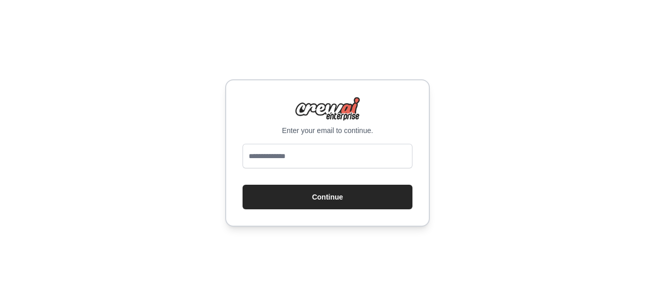
click at [334, 159] on input "email" at bounding box center [328, 156] width 170 height 25
type input "**********"
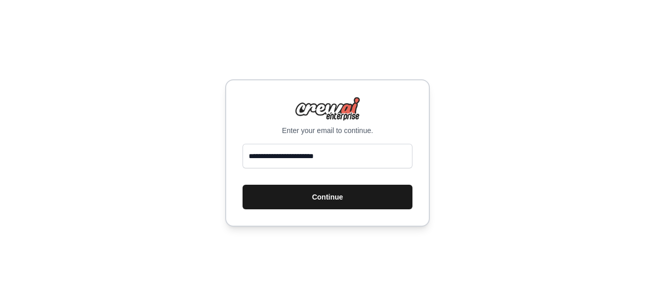
click at [338, 196] on button "Continue" at bounding box center [328, 197] width 170 height 25
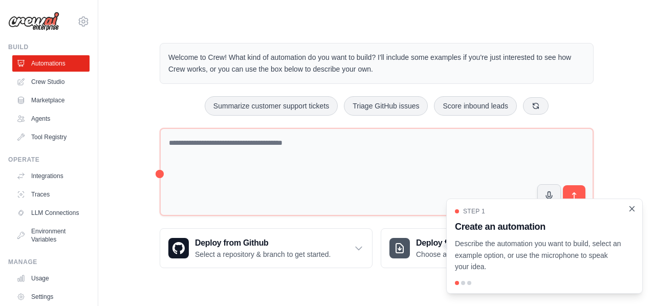
click at [634, 210] on icon "Close walkthrough" at bounding box center [632, 208] width 5 height 5
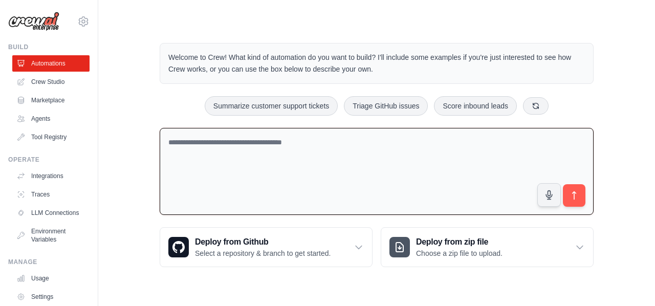
click at [356, 142] on textarea at bounding box center [377, 172] width 434 height 88
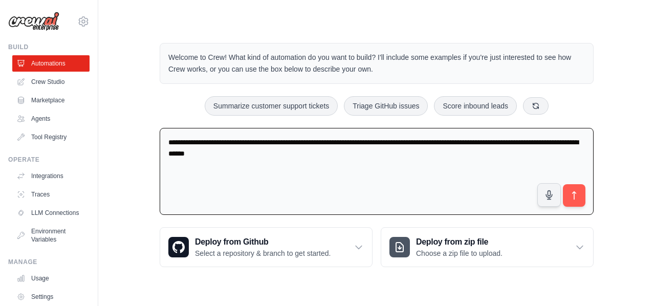
type textarea "**********"
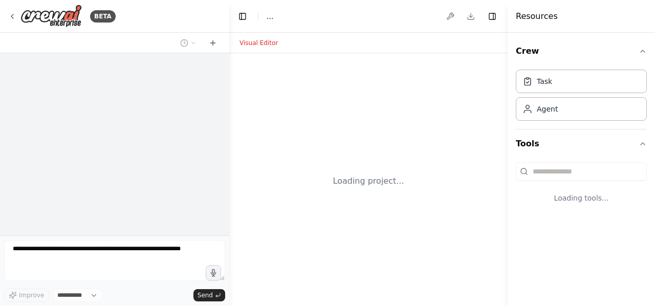
select select "****"
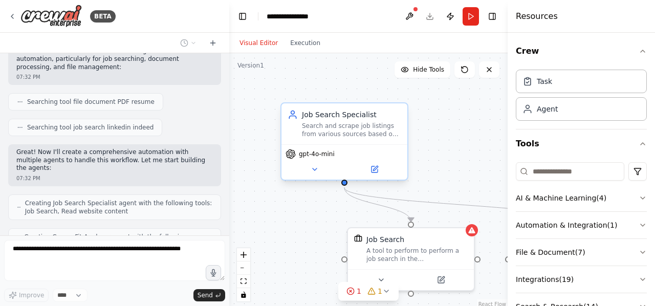
scroll to position [248, 0]
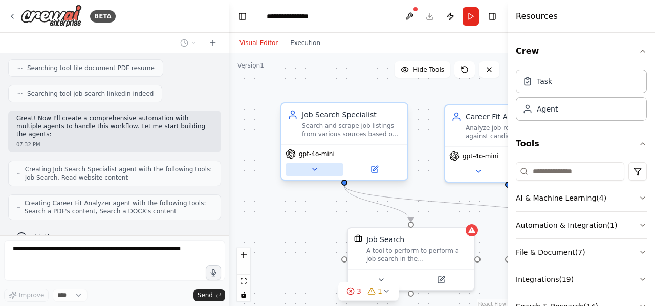
click at [313, 174] on button at bounding box center [315, 169] width 58 height 12
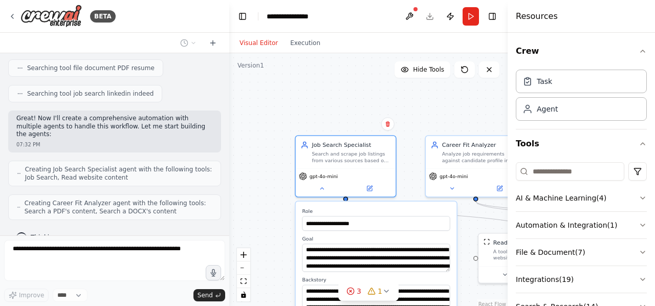
scroll to position [281, 0]
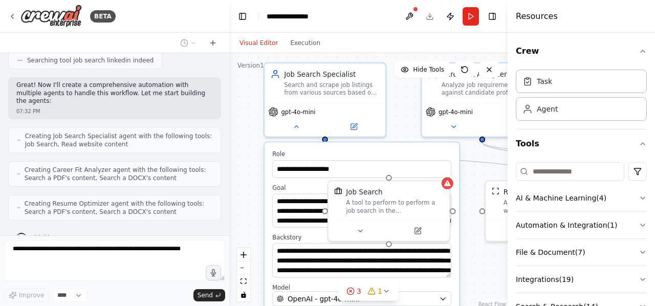
drag, startPoint x: 395, startPoint y: 121, endPoint x: 392, endPoint y: 66, distance: 54.9
click at [392, 66] on div "**********" at bounding box center [368, 181] width 279 height 256
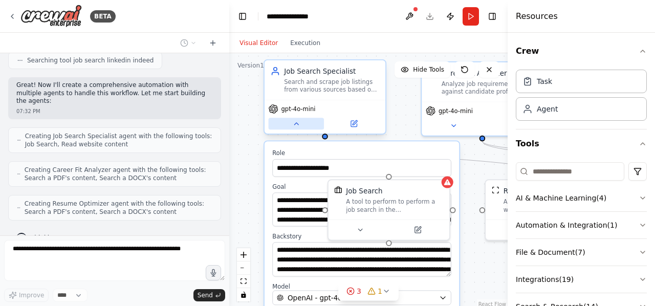
scroll to position [314, 0]
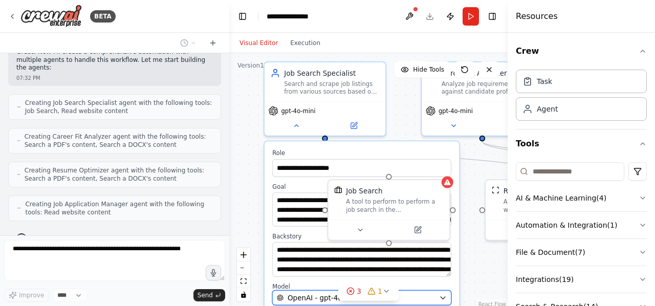
click at [414, 298] on div "OpenAI - gpt-4o-mini" at bounding box center [356, 298] width 158 height 10
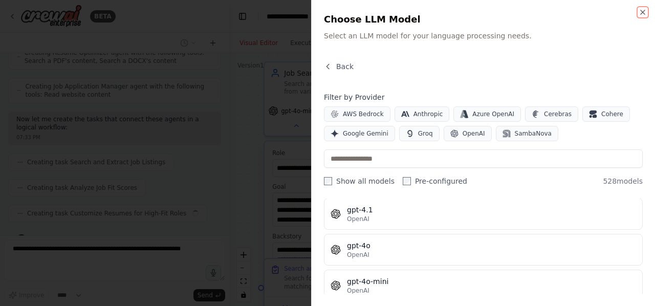
scroll to position [217, 0]
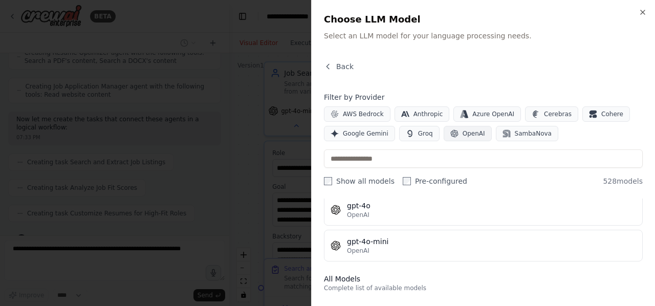
click at [463, 134] on span "OpenAI" at bounding box center [474, 134] width 23 height 8
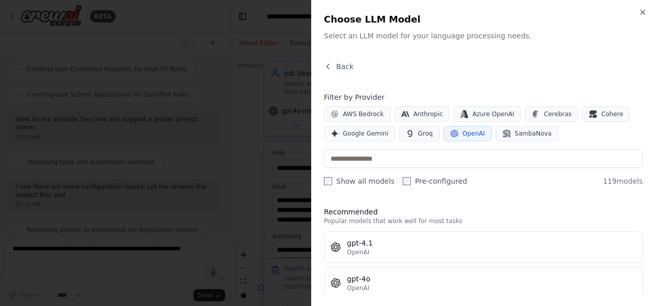
scroll to position [585, 0]
click at [644, 11] on icon "button" at bounding box center [643, 12] width 8 height 8
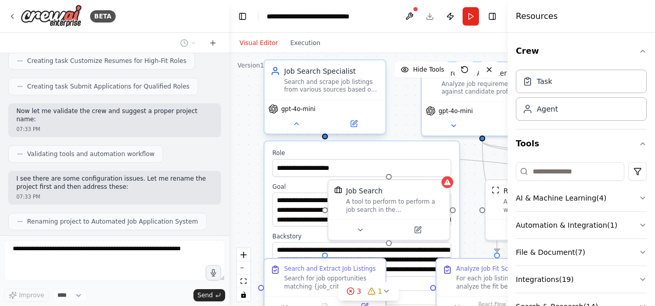
click at [294, 130] on div "gpt-4o-mini" at bounding box center [325, 117] width 121 height 34
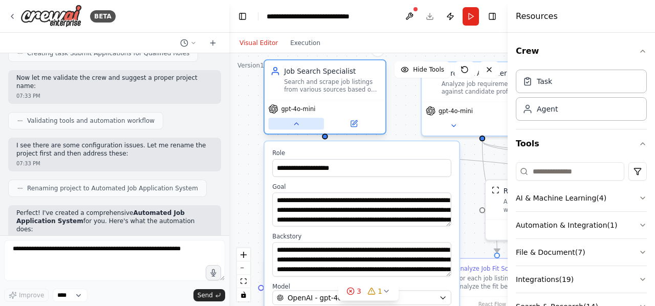
click at [300, 126] on icon at bounding box center [296, 124] width 8 height 8
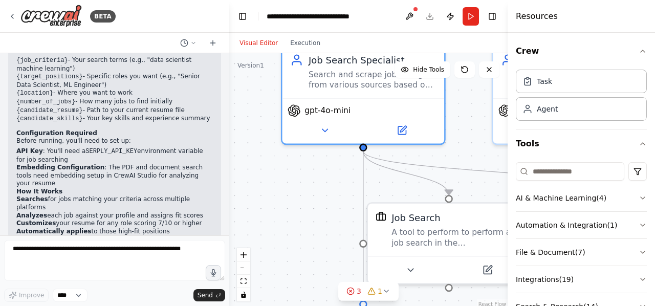
scroll to position [916, 0]
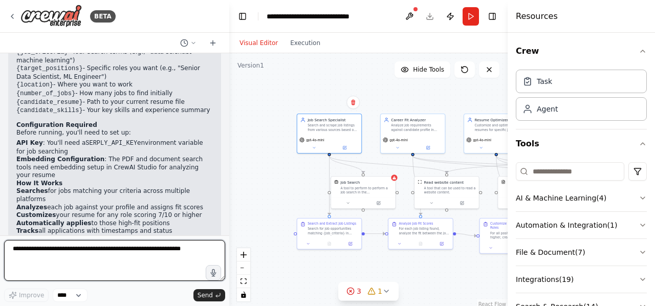
click at [115, 255] on textarea at bounding box center [114, 260] width 221 height 41
type textarea "**********"
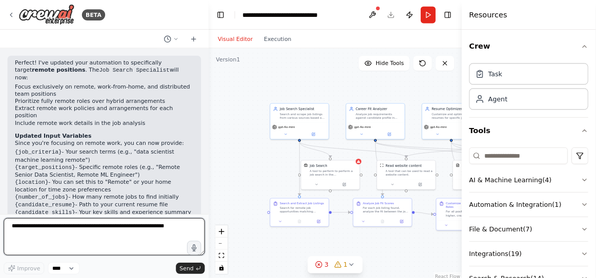
scroll to position [1113, 0]
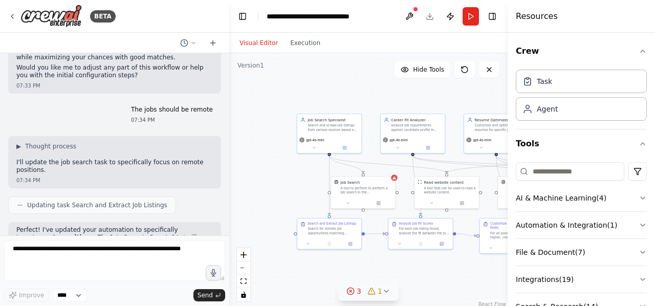
click at [383, 292] on icon at bounding box center [387, 291] width 8 height 8
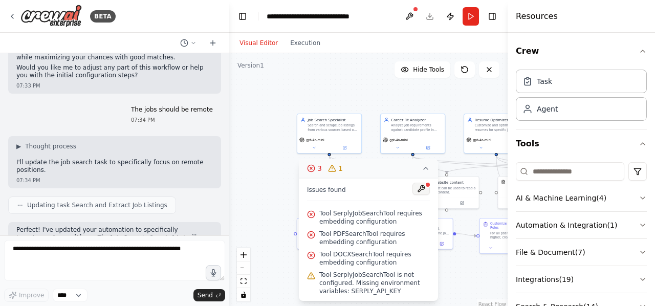
click at [424, 187] on button at bounding box center [421, 189] width 17 height 12
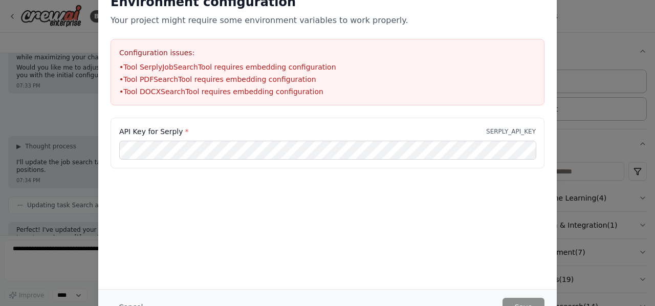
click at [243, 160] on div "API Key for Serply * SERPLY_API_KEY" at bounding box center [328, 143] width 434 height 51
click at [526, 304] on button "Save" at bounding box center [524, 307] width 42 height 18
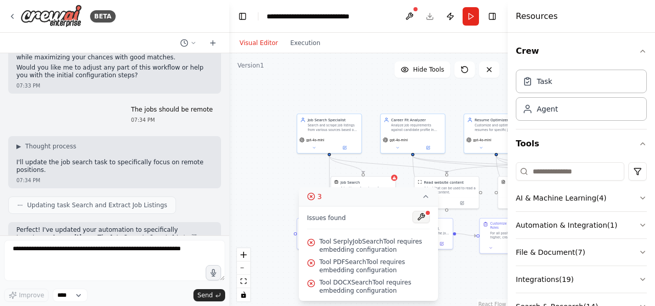
click at [425, 218] on button at bounding box center [421, 217] width 17 height 12
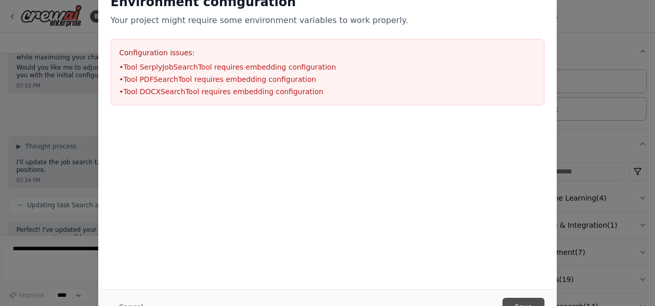
click at [520, 299] on button "Save" at bounding box center [524, 307] width 42 height 18
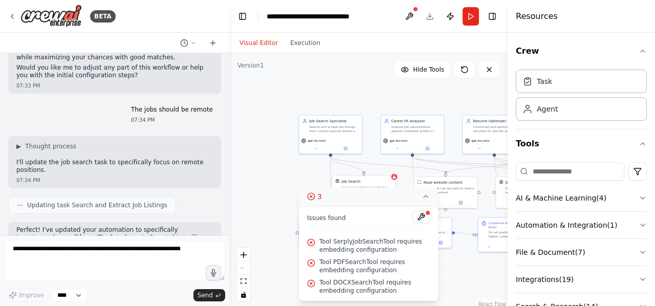
click at [386, 184] on div "Job Search A tool to perform to perform a job search in the US with a search_qu…" at bounding box center [367, 186] width 51 height 14
click at [395, 180] on div "Job Search A tool to perform to perform a job search in the US with a search_qu…" at bounding box center [366, 186] width 63 height 20
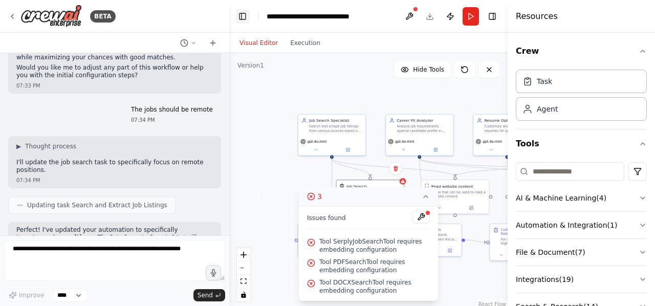
click at [247, 19] on button "Toggle Left Sidebar" at bounding box center [243, 16] width 14 height 14
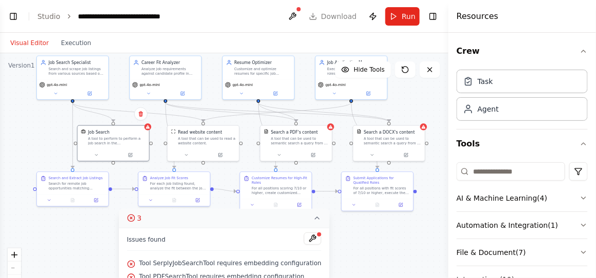
drag, startPoint x: 236, startPoint y: 109, endPoint x: 214, endPoint y: 44, distance: 68.7
click at [214, 44] on div "Visual Editor Execution Version 1 Hide Tools .deletable-edge-delete-btn { width…" at bounding box center [224, 155] width 448 height 245
click at [147, 130] on div "Job Search A tool to perform to perform a job search in the US with a search_qu…" at bounding box center [112, 135] width 71 height 23
click at [145, 130] on div "Job Search" at bounding box center [116, 131] width 57 height 6
click at [151, 130] on div ".deletable-edge-delete-btn { width: 20px; height: 20px; border: 0px solid #ffff…" at bounding box center [224, 181] width 448 height 256
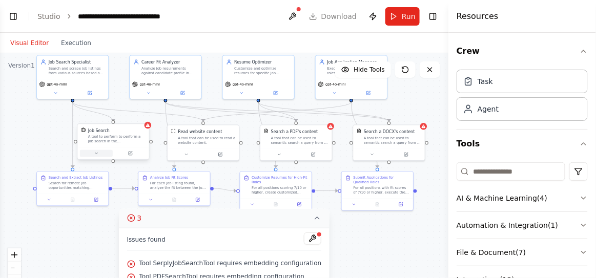
click at [98, 154] on icon at bounding box center [96, 153] width 5 height 5
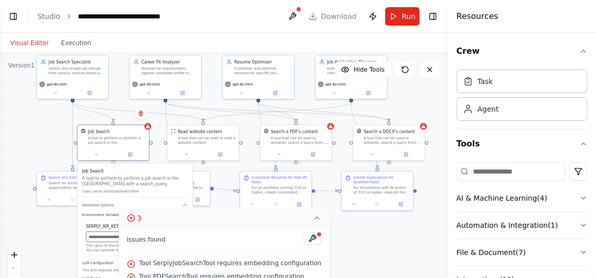
click at [109, 240] on input "text" at bounding box center [135, 237] width 98 height 10
paste input "**********"
type input "**********"
paste input "**********"
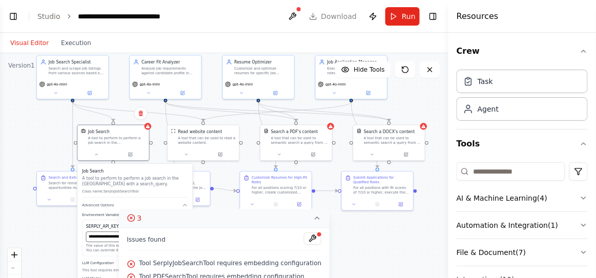
type input "**********"
drag, startPoint x: 254, startPoint y: 220, endPoint x: 362, endPoint y: 232, distance: 108.7
click at [362, 232] on div "Version 1 Hide Tools .deletable-edge-delete-btn { width: 20px; height: 20px; bo…" at bounding box center [224, 181] width 448 height 256
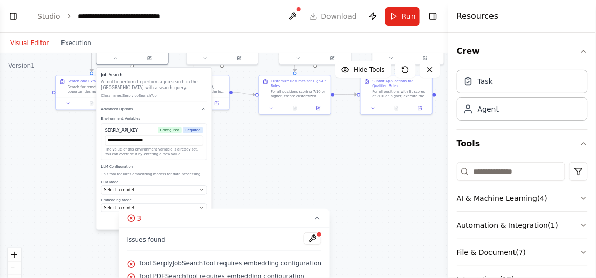
drag, startPoint x: 159, startPoint y: 152, endPoint x: 178, endPoint y: 56, distance: 98.1
click at [178, 56] on div ".deletable-edge-delete-btn { width: 20px; height: 20px; border: 0px solid #ffff…" at bounding box center [224, 181] width 448 height 256
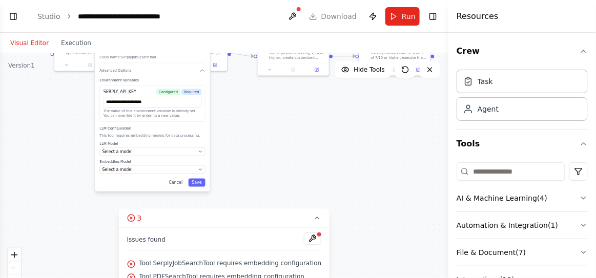
drag, startPoint x: 237, startPoint y: 174, endPoint x: 236, endPoint y: 136, distance: 38.4
click at [236, 136] on div ".deletable-edge-delete-btn { width: 20px; height: 20px; border: 0px solid #ffff…" at bounding box center [224, 181] width 448 height 256
click at [197, 180] on button "Save" at bounding box center [196, 183] width 17 height 8
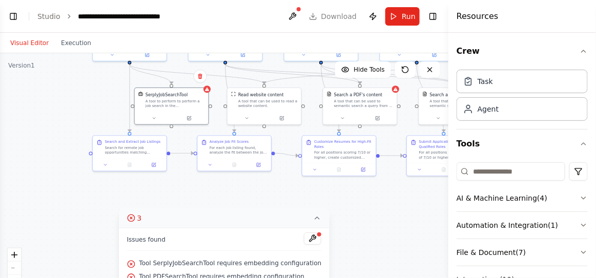
drag, startPoint x: 220, startPoint y: 118, endPoint x: 263, endPoint y: 219, distance: 110.3
click at [263, 219] on div "Version 1 Hide Tools .deletable-edge-delete-btn { width: 20px; height: 20px; bo…" at bounding box center [224, 181] width 448 height 256
click at [157, 118] on button at bounding box center [154, 117] width 34 height 7
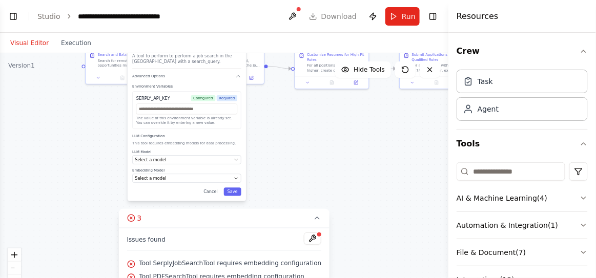
drag, startPoint x: 288, startPoint y: 190, endPoint x: 281, endPoint y: 102, distance: 87.9
click at [281, 102] on div ".deletable-edge-delete-btn { width: 20px; height: 20px; border: 0px solid #ffff…" at bounding box center [224, 181] width 448 height 256
click at [234, 163] on button "Select a model" at bounding box center [186, 159] width 109 height 9
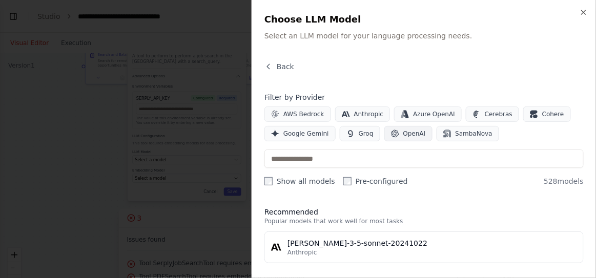
click at [409, 133] on span "OpenAI" at bounding box center [414, 134] width 23 height 8
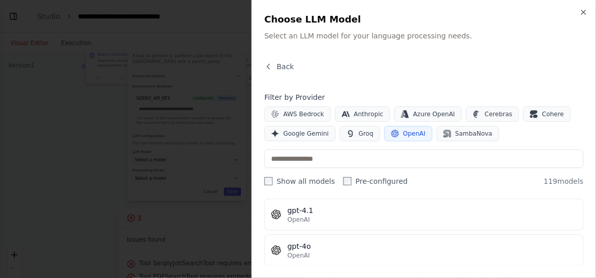
scroll to position [32, 0]
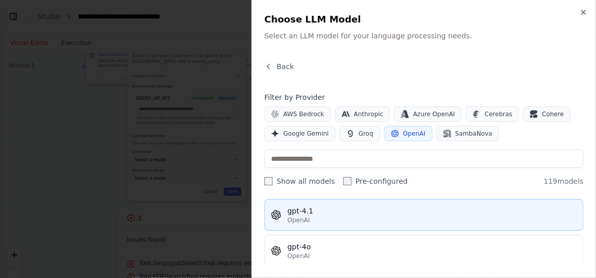
click at [404, 215] on div "gpt-4.1" at bounding box center [431, 211] width 289 height 10
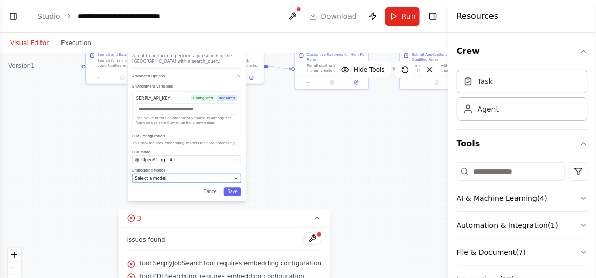
click at [222, 180] on div "Select a model" at bounding box center [183, 178] width 96 height 6
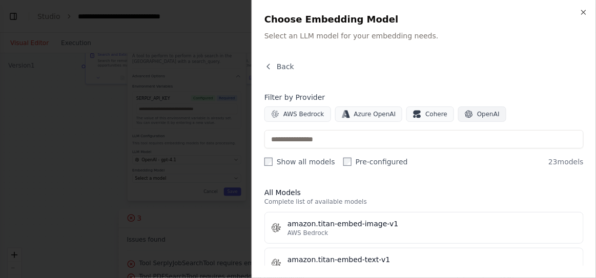
click at [464, 112] on icon "button" at bounding box center [468, 114] width 8 height 8
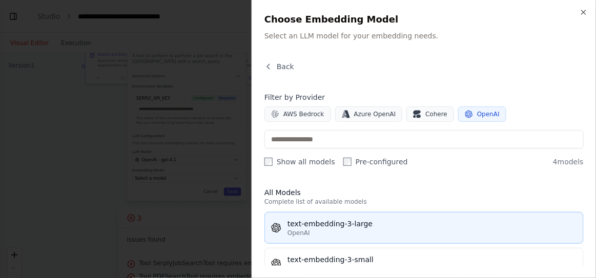
click at [378, 227] on div "text-embedding-3-large" at bounding box center [431, 224] width 289 height 10
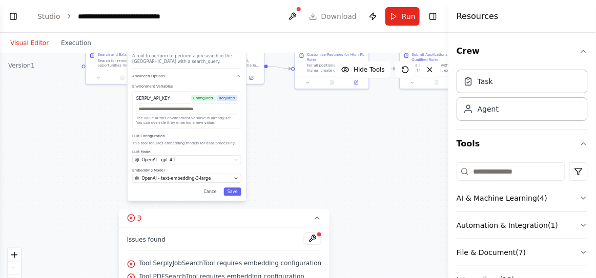
click at [238, 195] on div "SerplyJobSearchTool A tool to perform to perform a job search in the US with a …" at bounding box center [187, 121] width 118 height 160
click at [230, 189] on button "Save" at bounding box center [232, 191] width 17 height 8
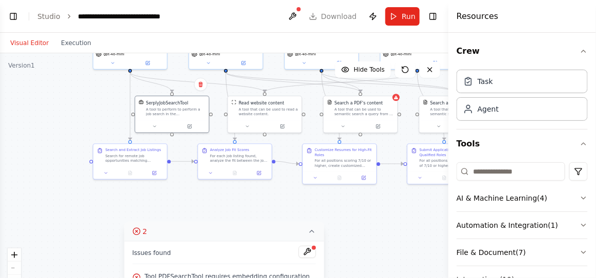
drag, startPoint x: 245, startPoint y: 144, endPoint x: 252, endPoint y: 240, distance: 95.6
click at [252, 240] on div "Version 1 Hide Tools .deletable-edge-delete-btn { width: 20px; height: 20px; bo…" at bounding box center [224, 181] width 448 height 256
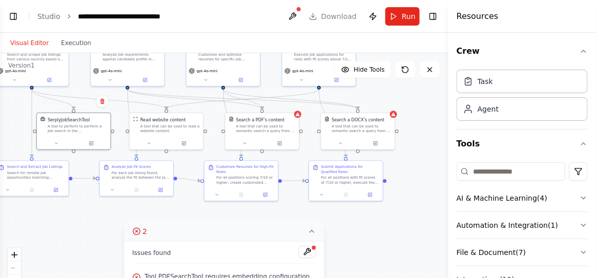
drag, startPoint x: 383, startPoint y: 214, endPoint x: 266, endPoint y: 232, distance: 117.8
click at [266, 232] on div "Version 1 Hide Tools .deletable-edge-delete-btn { width: 20px; height: 20px; bo…" at bounding box center [224, 181] width 448 height 256
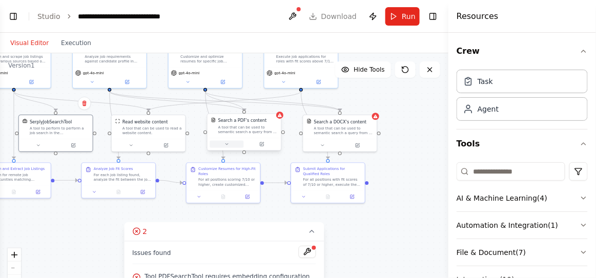
click at [228, 147] on button at bounding box center [226, 144] width 34 height 7
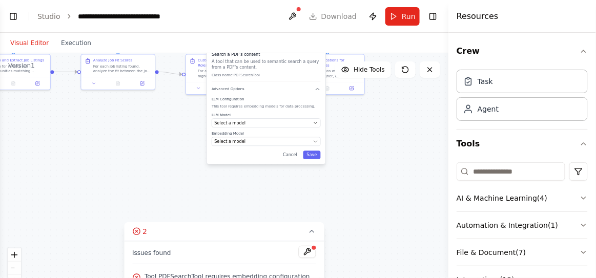
drag, startPoint x: 375, startPoint y: 230, endPoint x: 375, endPoint y: 121, distance: 108.6
click at [375, 121] on div ".deletable-edge-delete-btn { width: 20px; height: 20px; border: 0px solid #ffff…" at bounding box center [224, 181] width 448 height 256
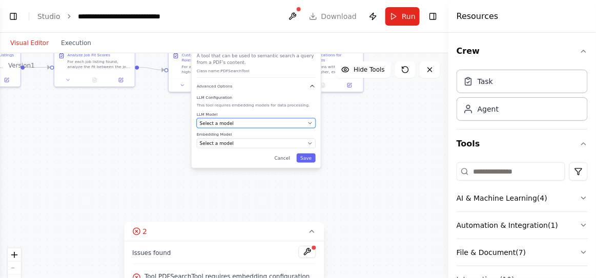
click at [300, 123] on div "Select a model" at bounding box center [252, 123] width 105 height 7
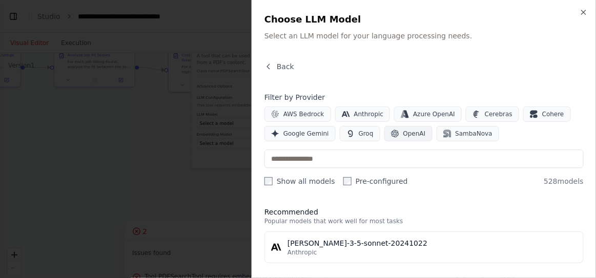
click at [412, 136] on span "OpenAI" at bounding box center [414, 134] width 23 height 8
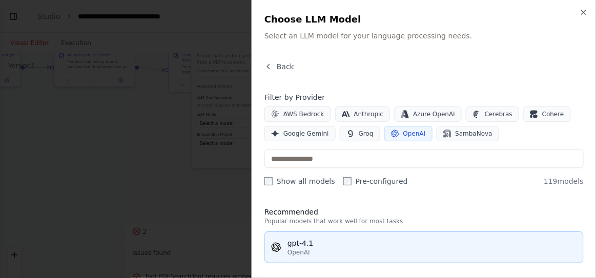
click at [369, 251] on div "OpenAI" at bounding box center [431, 252] width 289 height 8
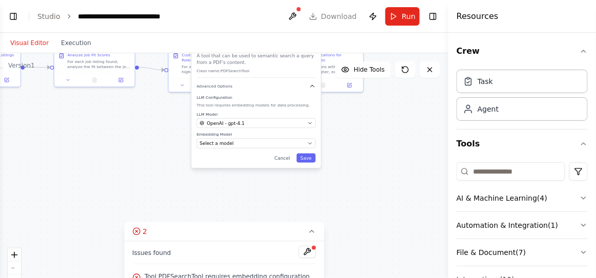
click at [271, 147] on div "Search a PDF's content A tool that can be used to semantic search a query from …" at bounding box center [256, 103] width 129 height 128
click at [279, 148] on div "Search a PDF's content A tool that can be used to semantic search a query from …" at bounding box center [256, 103] width 129 height 128
click at [299, 151] on div "Search a PDF's content A tool that can be used to semantic search a query from …" at bounding box center [256, 103] width 129 height 128
click at [294, 149] on div "Search a PDF's content A tool that can be used to semantic search a query from …" at bounding box center [259, 103] width 129 height 128
click at [278, 145] on div "Select a model" at bounding box center [255, 143] width 105 height 7
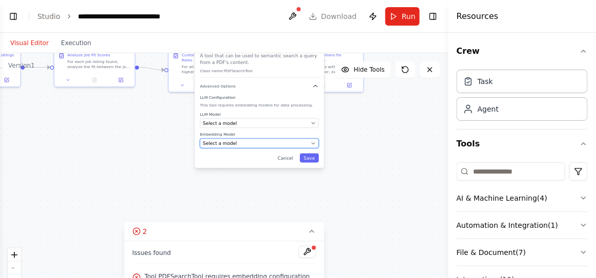
click at [287, 143] on div "Select a model" at bounding box center [255, 143] width 105 height 7
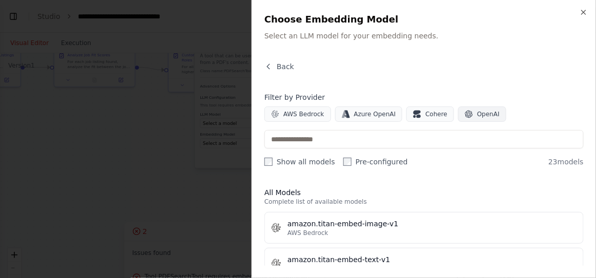
click at [477, 111] on span "OpenAI" at bounding box center [488, 114] width 23 height 8
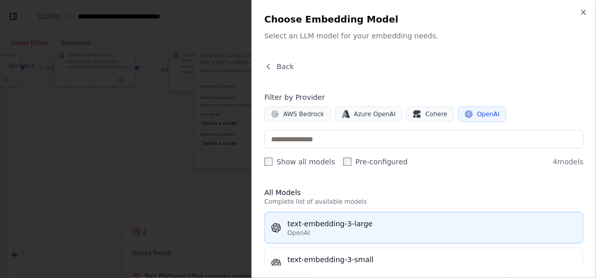
click at [345, 229] on div "OpenAI" at bounding box center [431, 233] width 289 height 8
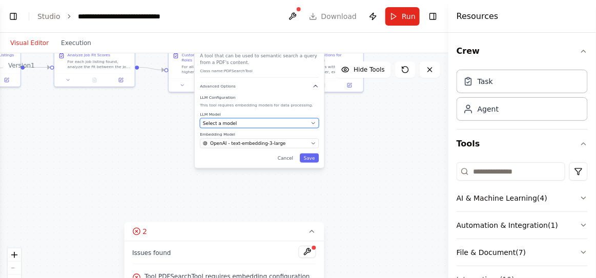
click at [264, 121] on div "Select a model" at bounding box center [255, 123] width 105 height 7
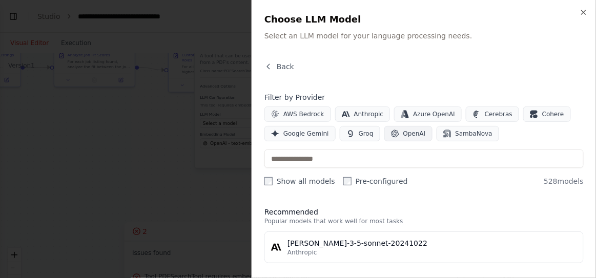
click at [410, 131] on span "OpenAI" at bounding box center [414, 134] width 23 height 8
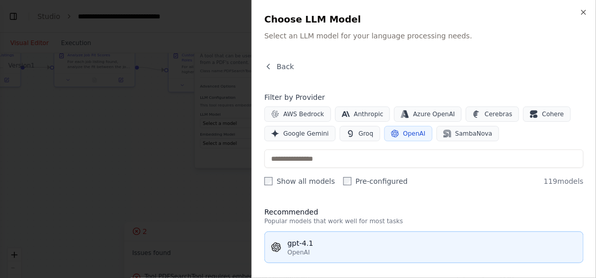
click at [323, 240] on div "gpt-4.1" at bounding box center [431, 243] width 289 height 10
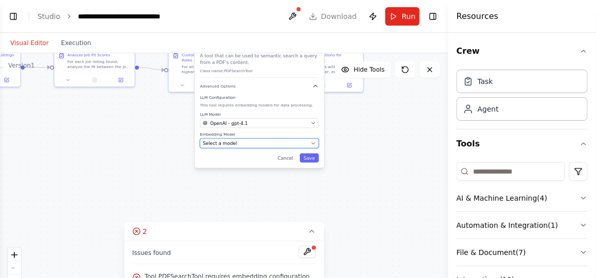
click at [271, 143] on div "Select a model" at bounding box center [255, 143] width 105 height 7
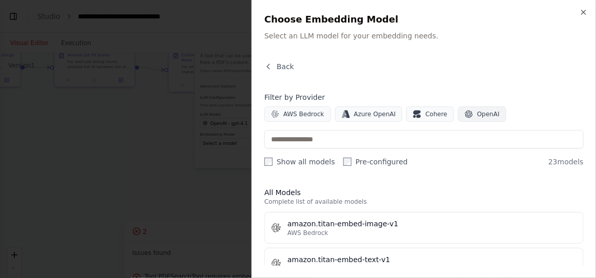
click at [460, 111] on button "OpenAI" at bounding box center [482, 114] width 48 height 15
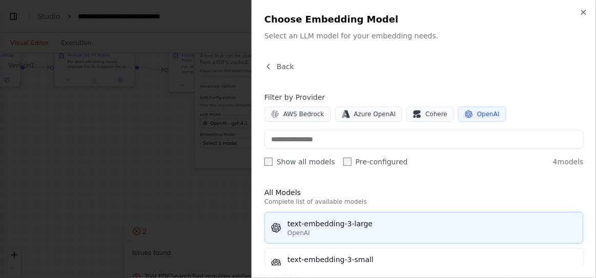
click at [334, 225] on div "text-embedding-3-large" at bounding box center [431, 224] width 289 height 10
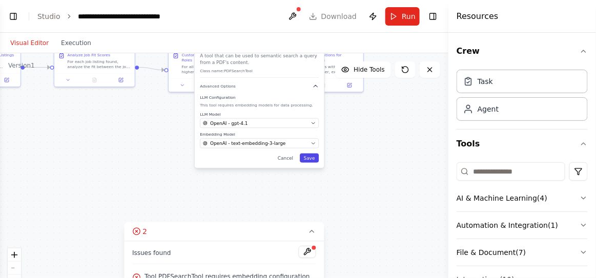
click at [311, 160] on button "Save" at bounding box center [309, 158] width 19 height 9
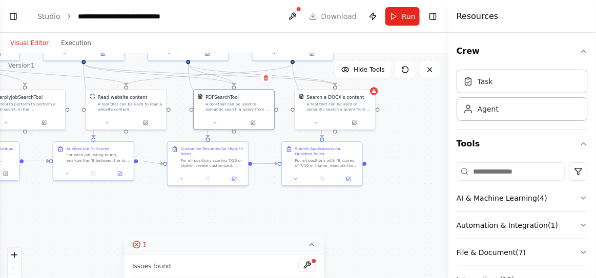
drag, startPoint x: 306, startPoint y: 126, endPoint x: 305, endPoint y: 237, distance: 111.1
click at [305, 237] on div "Version 1 Hide Tools .deletable-edge-delete-btn { width: 20px; height: 20px; bo…" at bounding box center [224, 181] width 448 height 256
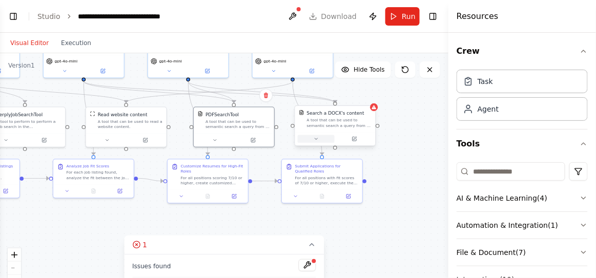
click at [318, 137] on icon at bounding box center [315, 138] width 5 height 5
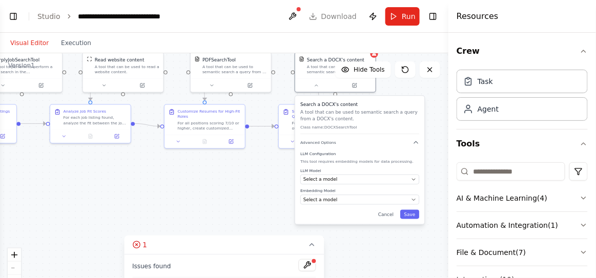
drag, startPoint x: 426, startPoint y: 135, endPoint x: 422, endPoint y: 79, distance: 56.5
click at [422, 79] on div ".deletable-edge-delete-btn { width: 20px; height: 20px; border: 0px solid #ffff…" at bounding box center [224, 181] width 448 height 256
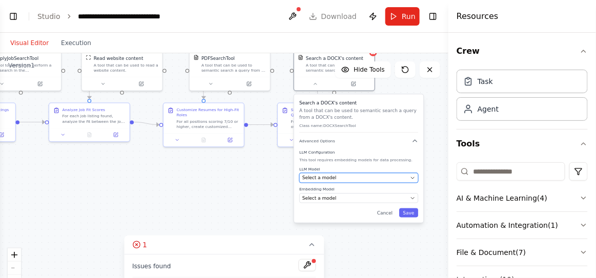
click at [358, 176] on div "Select a model" at bounding box center [354, 178] width 105 height 7
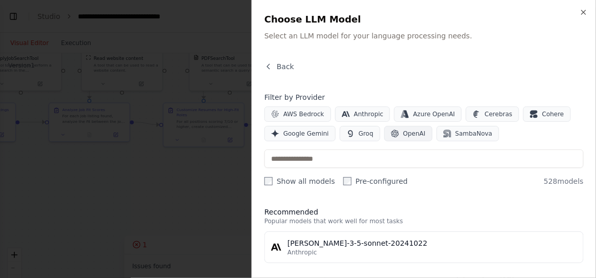
click at [405, 130] on span "OpenAI" at bounding box center [414, 134] width 23 height 8
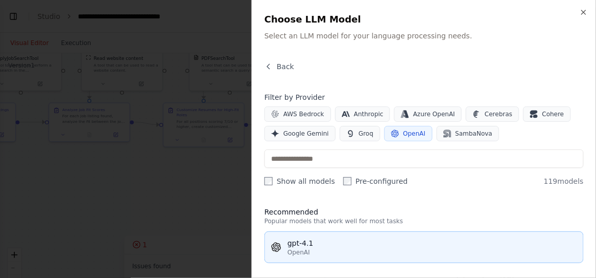
click at [343, 246] on div "gpt-4.1" at bounding box center [431, 243] width 289 height 10
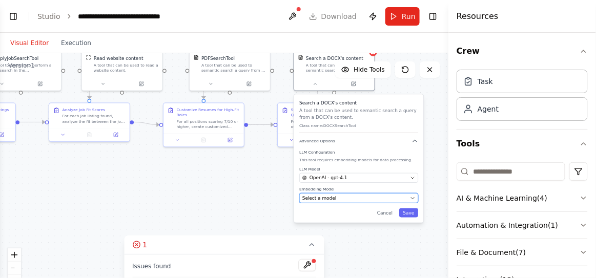
click at [348, 197] on div "Select a model" at bounding box center [354, 198] width 105 height 7
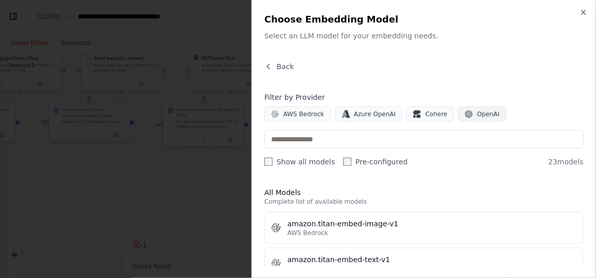
click at [464, 114] on button "OpenAI" at bounding box center [482, 114] width 48 height 15
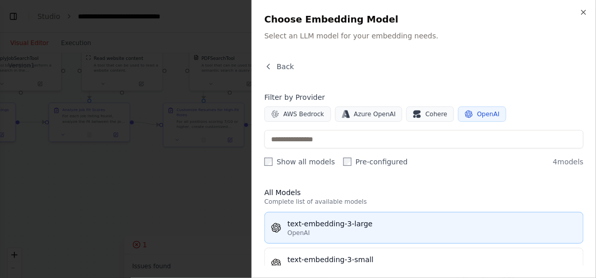
click at [368, 231] on div "OpenAI" at bounding box center [431, 233] width 289 height 8
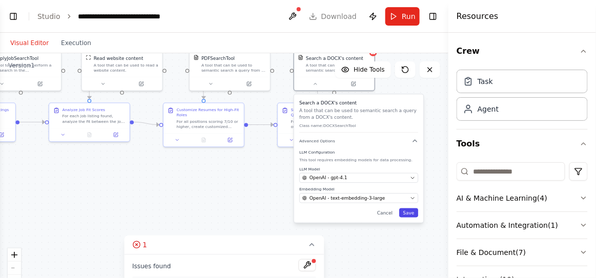
click at [412, 216] on button "Save" at bounding box center [408, 212] width 19 height 9
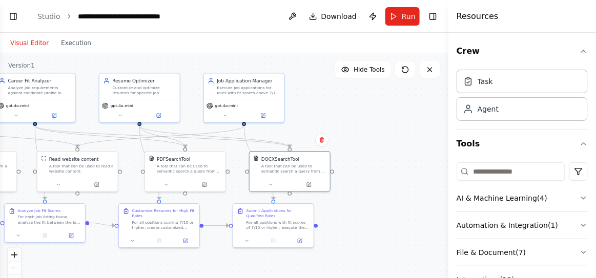
drag, startPoint x: 395, startPoint y: 161, endPoint x: 351, endPoint y: 262, distance: 109.8
click at [351, 262] on div ".deletable-edge-delete-btn { width: 20px; height: 20px; border: 0px solid #ffff…" at bounding box center [224, 181] width 448 height 256
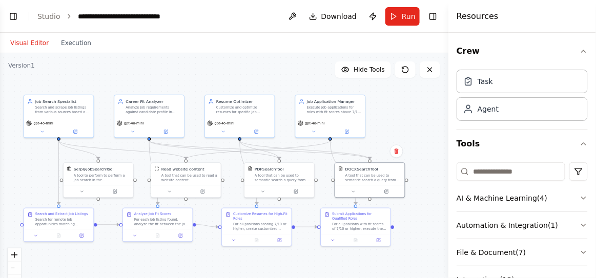
drag, startPoint x: 370, startPoint y: 192, endPoint x: 442, endPoint y: 201, distance: 72.9
click at [442, 201] on div ".deletable-edge-delete-btn { width: 20px; height: 20px; border: 0px solid #ffff…" at bounding box center [224, 181] width 448 height 256
click at [390, 12] on button "Run" at bounding box center [402, 16] width 34 height 18
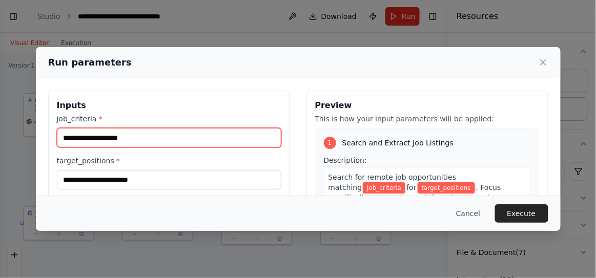
click at [217, 144] on input "job_criteria *" at bounding box center [169, 137] width 224 height 19
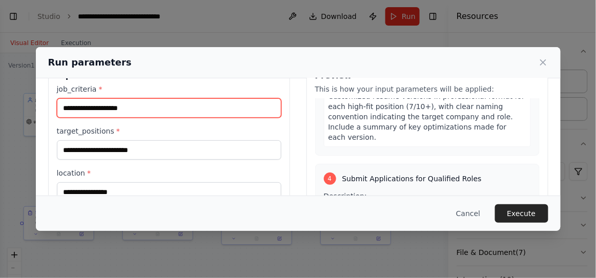
scroll to position [0, 0]
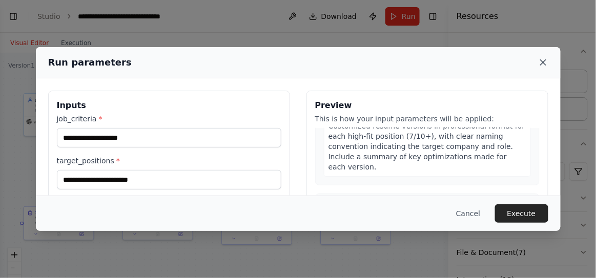
click at [538, 61] on icon at bounding box center [543, 62] width 10 height 10
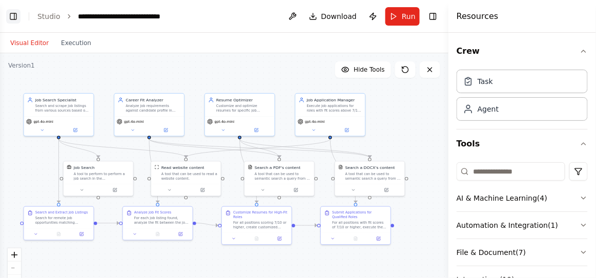
click at [15, 15] on button "Toggle Left Sidebar" at bounding box center [13, 16] width 14 height 14
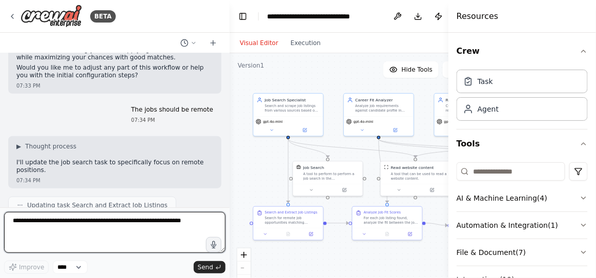
click at [59, 230] on textarea at bounding box center [114, 232] width 221 height 41
type textarea "**********"
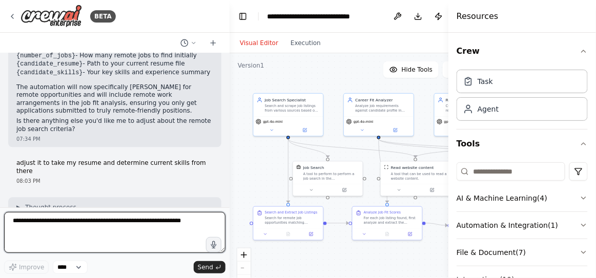
scroll to position [1433, 0]
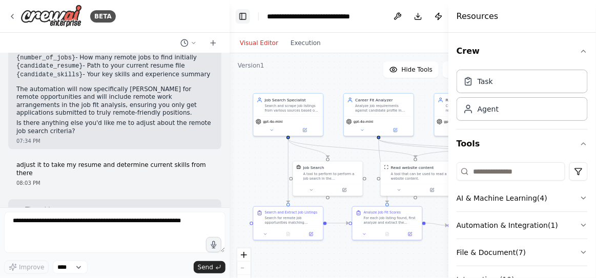
click at [240, 22] on button "Toggle Left Sidebar" at bounding box center [243, 16] width 14 height 14
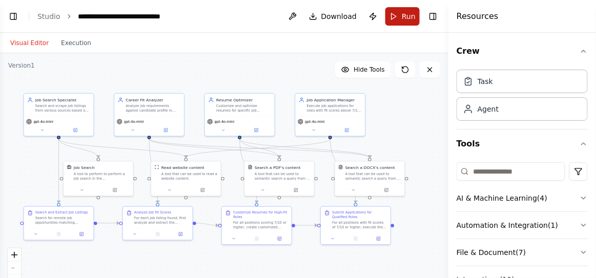
click at [397, 19] on button "Run" at bounding box center [402, 16] width 34 height 18
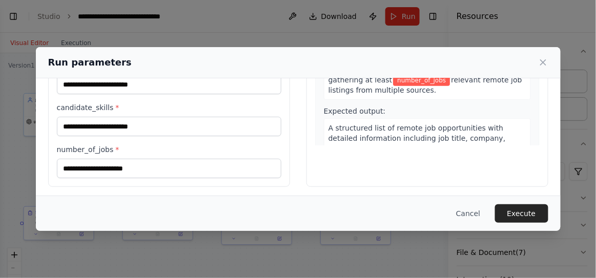
scroll to position [0, 0]
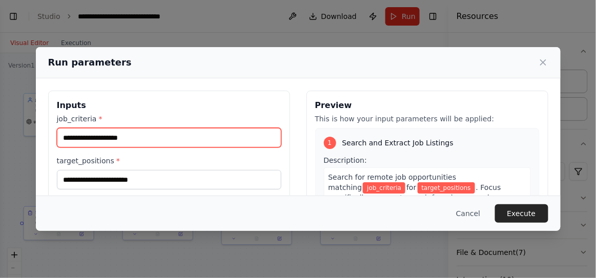
click at [173, 139] on input "job_criteria *" at bounding box center [169, 137] width 224 height 19
click at [109, 136] on input "job_criteria *" at bounding box center [169, 137] width 224 height 19
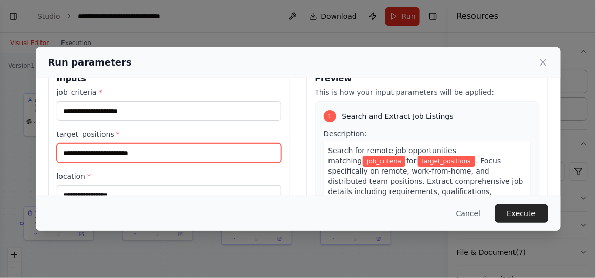
click at [117, 150] on input "target_positions *" at bounding box center [169, 152] width 224 height 19
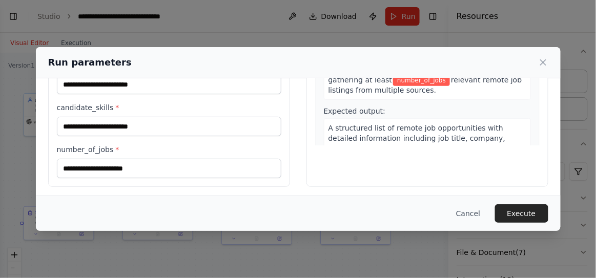
scroll to position [0, 0]
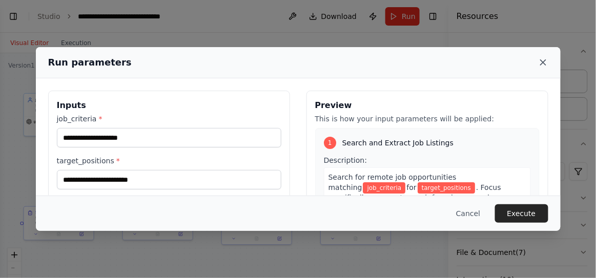
click at [542, 62] on icon at bounding box center [542, 62] width 5 height 5
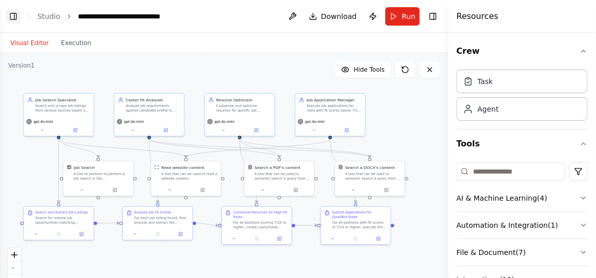
click at [18, 13] on button "Toggle Left Sidebar" at bounding box center [13, 16] width 14 height 14
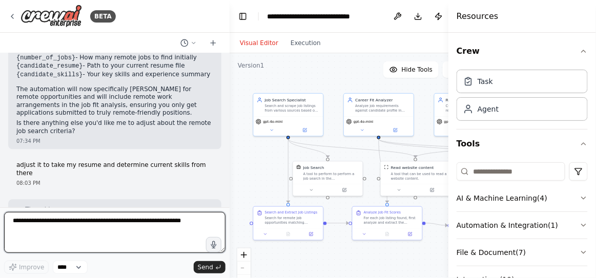
click at [108, 227] on textarea at bounding box center [114, 232] width 221 height 41
click at [170, 225] on textarea "**********" at bounding box center [114, 232] width 221 height 41
type textarea "**********"
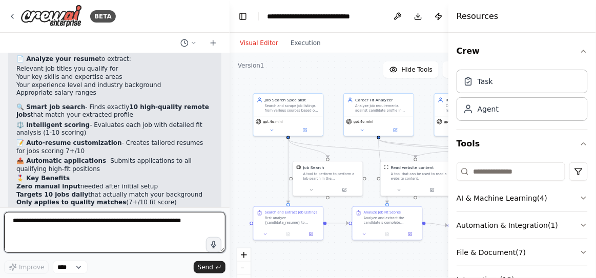
scroll to position [2229, 0]
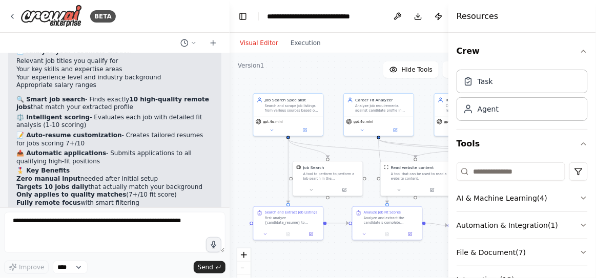
click at [244, 6] on header "**********" at bounding box center [362, 16] width 266 height 33
click at [241, 17] on button "Toggle Left Sidebar" at bounding box center [243, 16] width 14 height 14
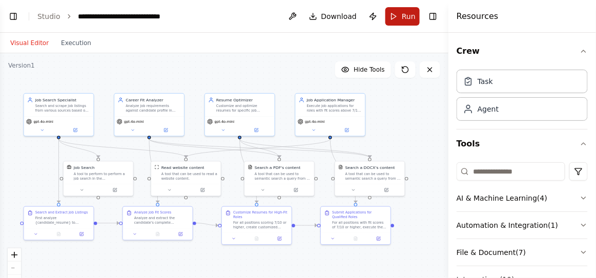
click at [405, 17] on span "Run" at bounding box center [408, 16] width 14 height 10
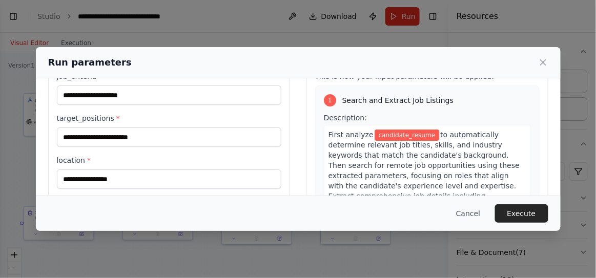
scroll to position [0, 0]
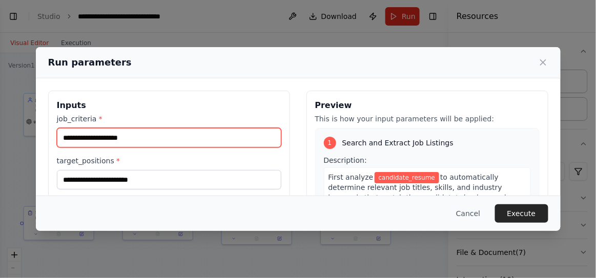
click at [169, 138] on input "job_criteria *" at bounding box center [169, 137] width 224 height 19
click at [227, 140] on input "job_criteria *" at bounding box center [169, 137] width 224 height 19
